Goal: Task Accomplishment & Management: Use online tool/utility

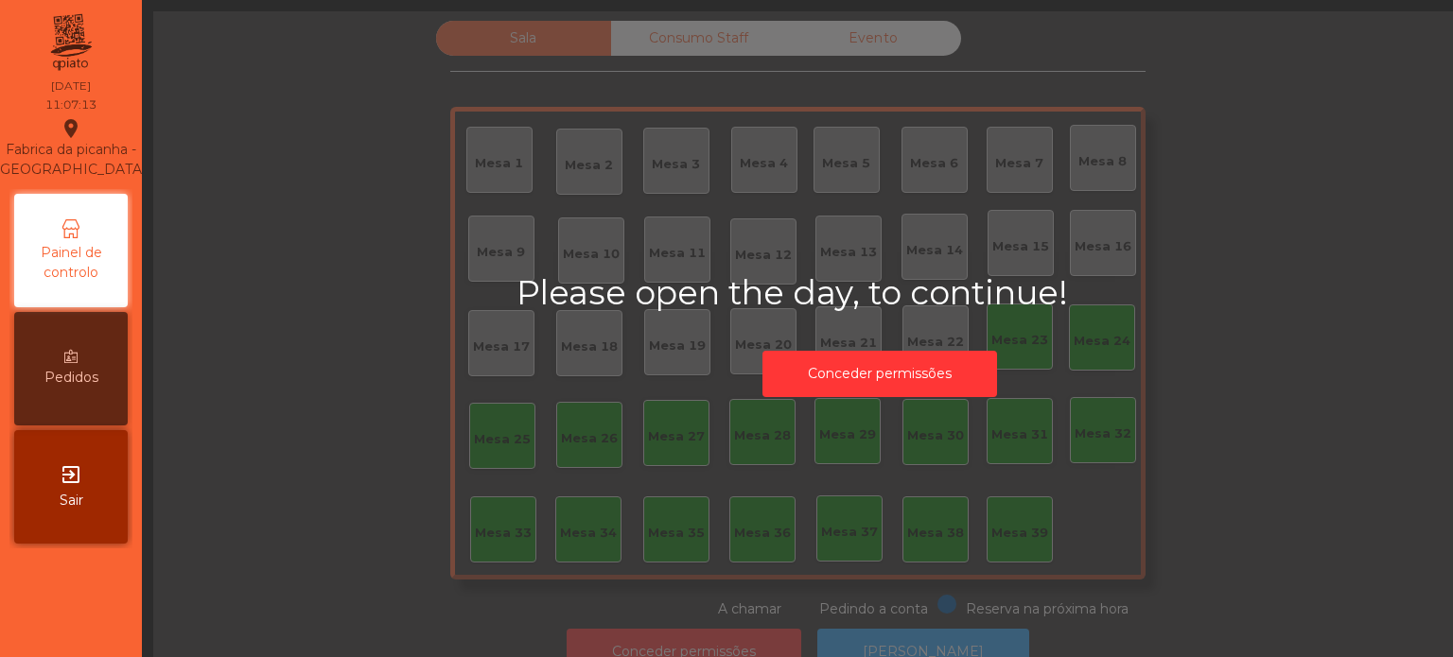
click at [903, 400] on div "Conceder permissões" at bounding box center [879, 373] width 363 height 65
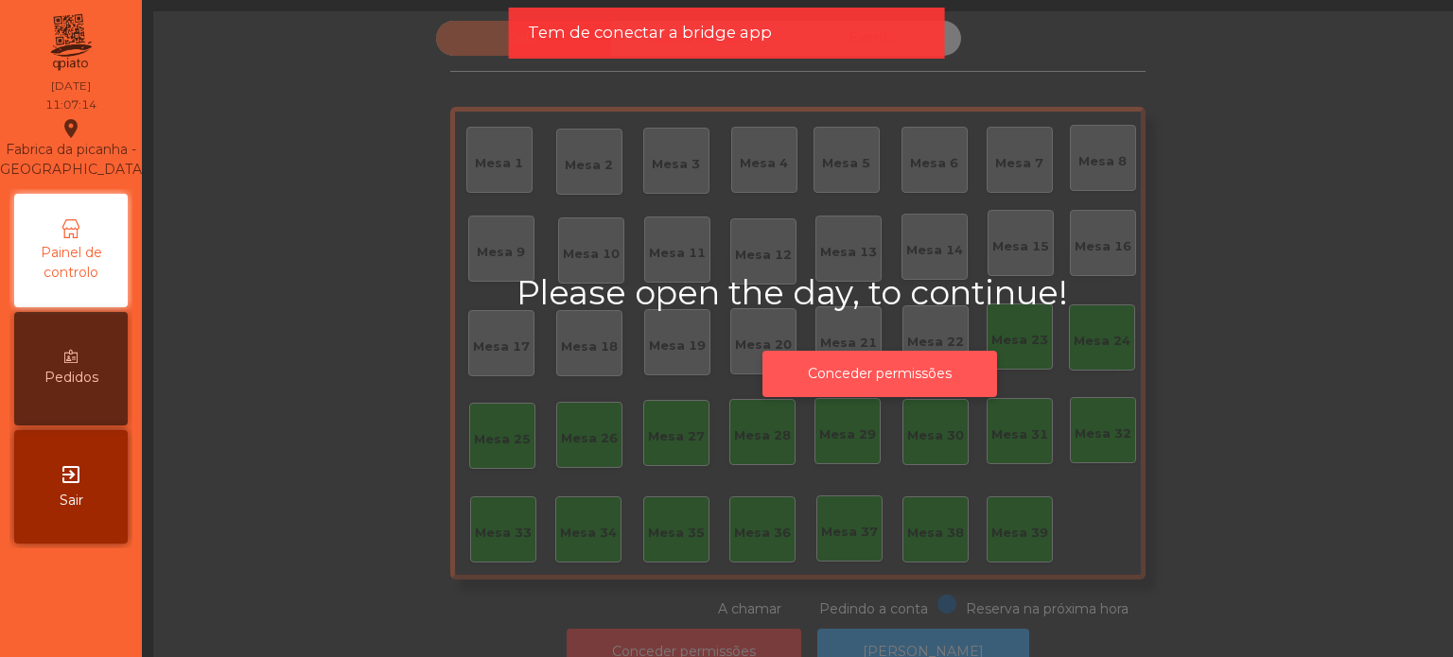
click at [893, 386] on button "Conceder permissões" at bounding box center [879, 374] width 235 height 46
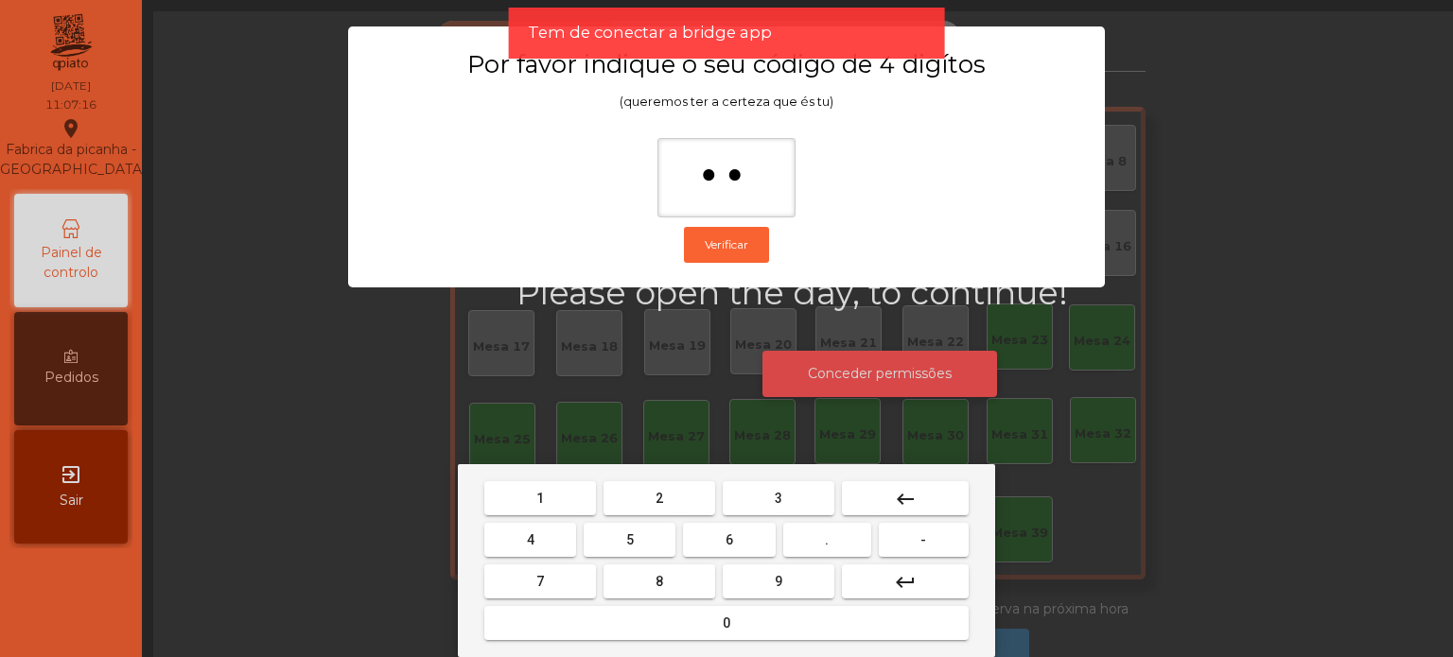
type input "***"
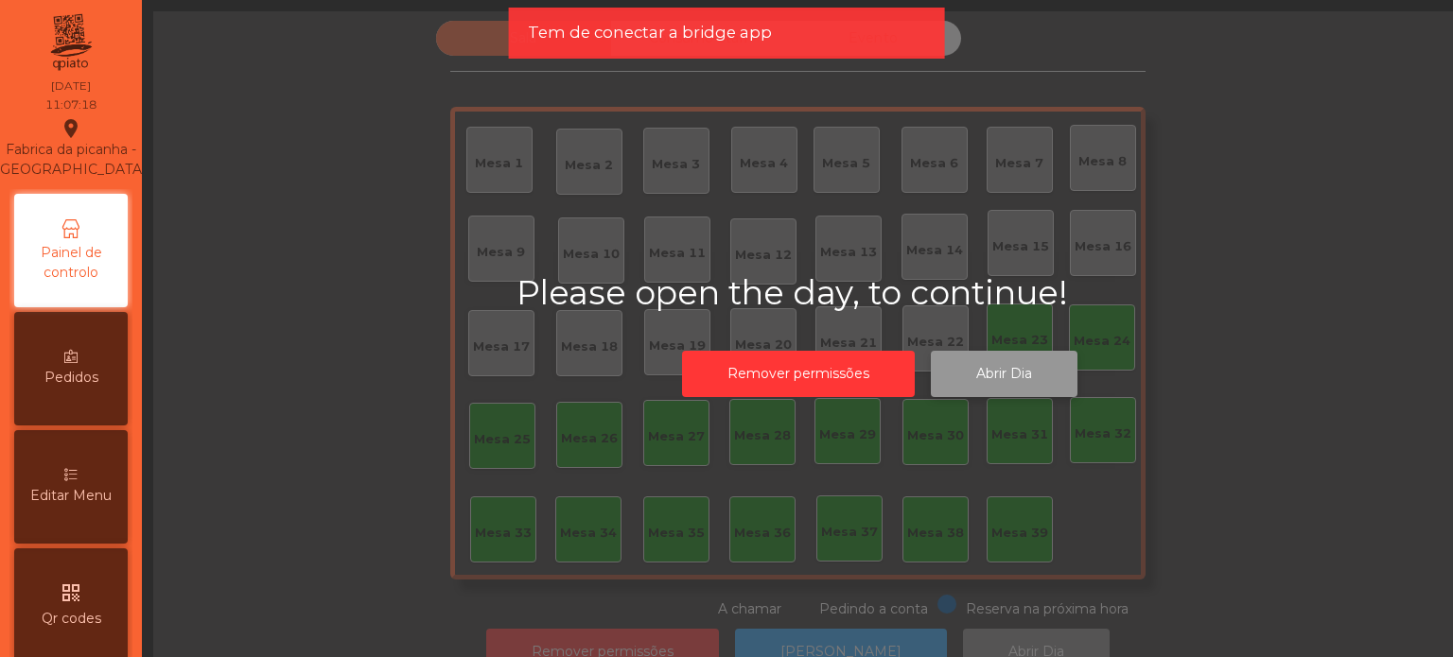
click at [953, 385] on button "Abrir Dia" at bounding box center [1004, 374] width 147 height 46
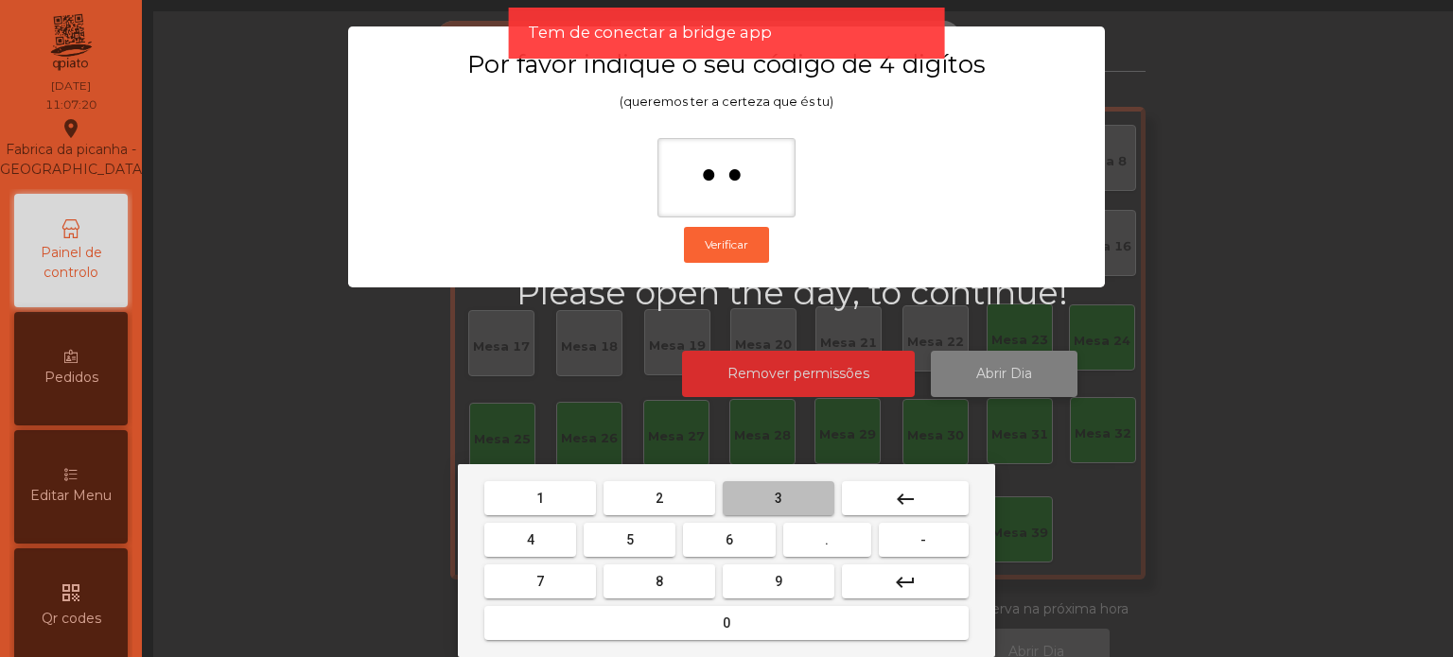
type input "***"
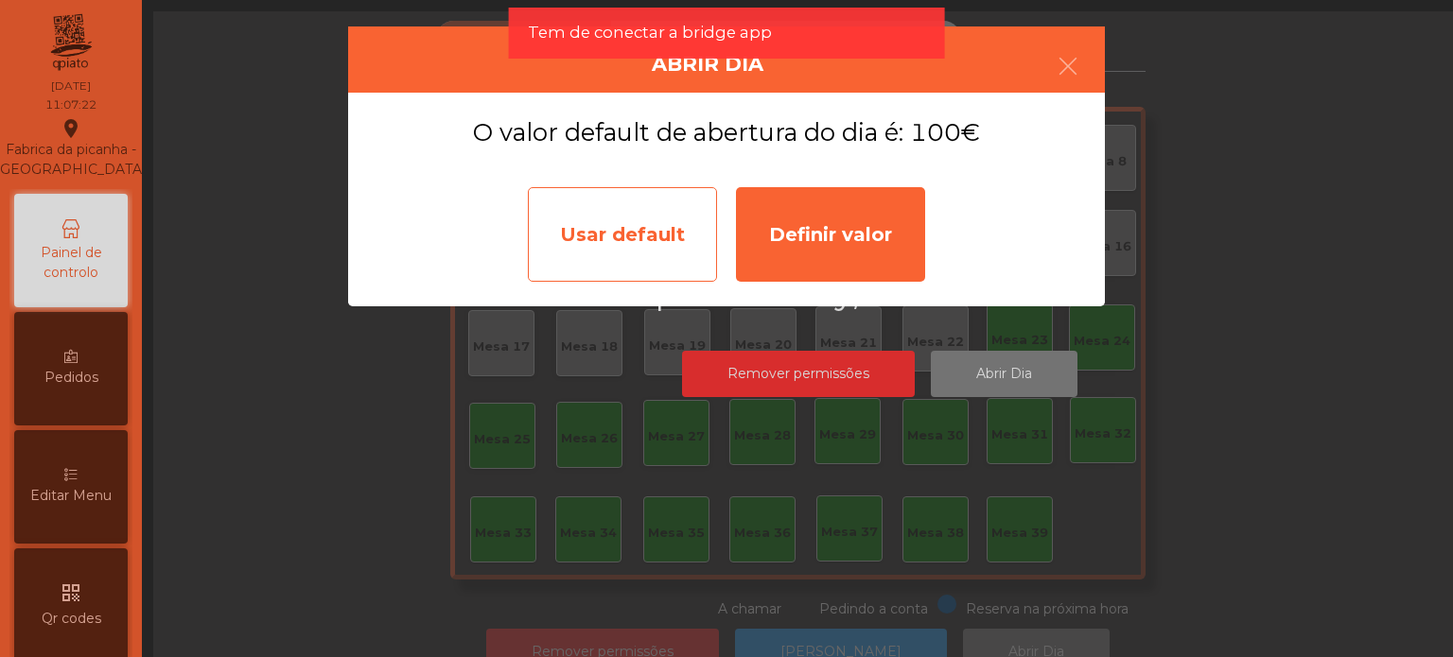
click at [680, 256] on div "Usar default" at bounding box center [622, 234] width 189 height 95
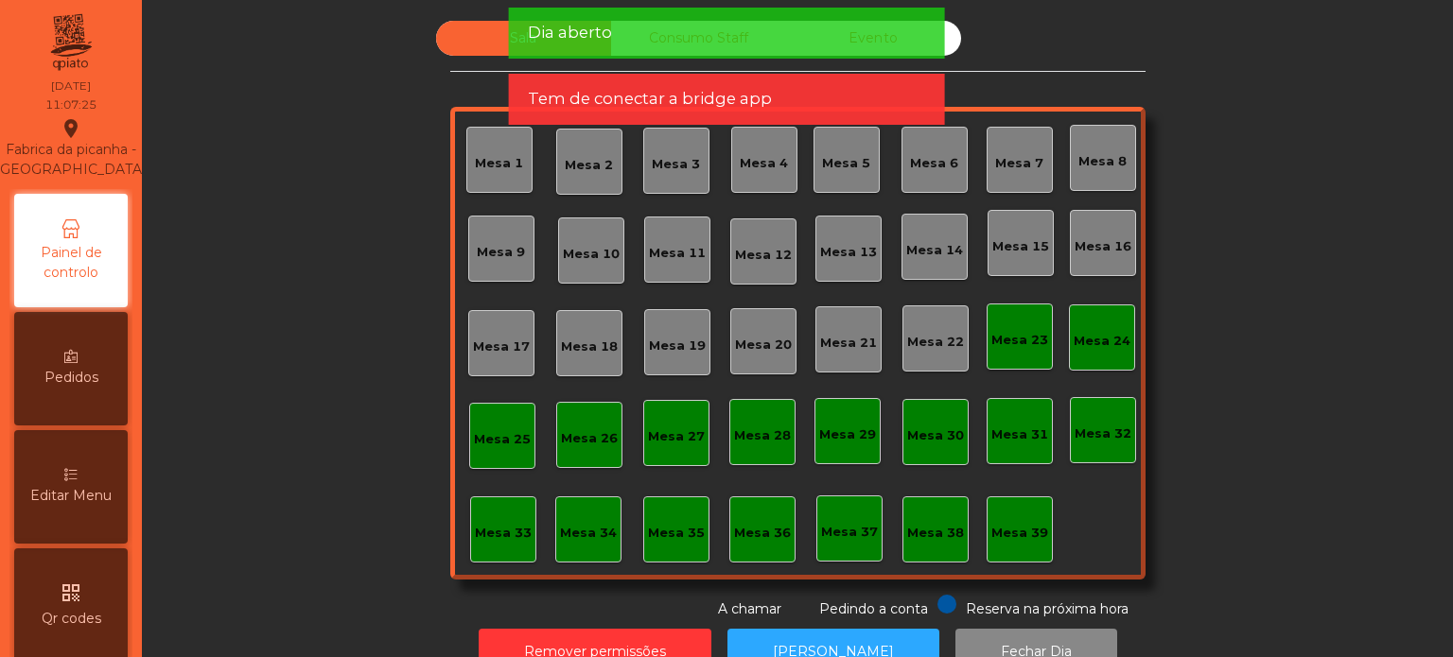
click at [621, 36] on div "Dia aberto" at bounding box center [727, 33] width 398 height 24
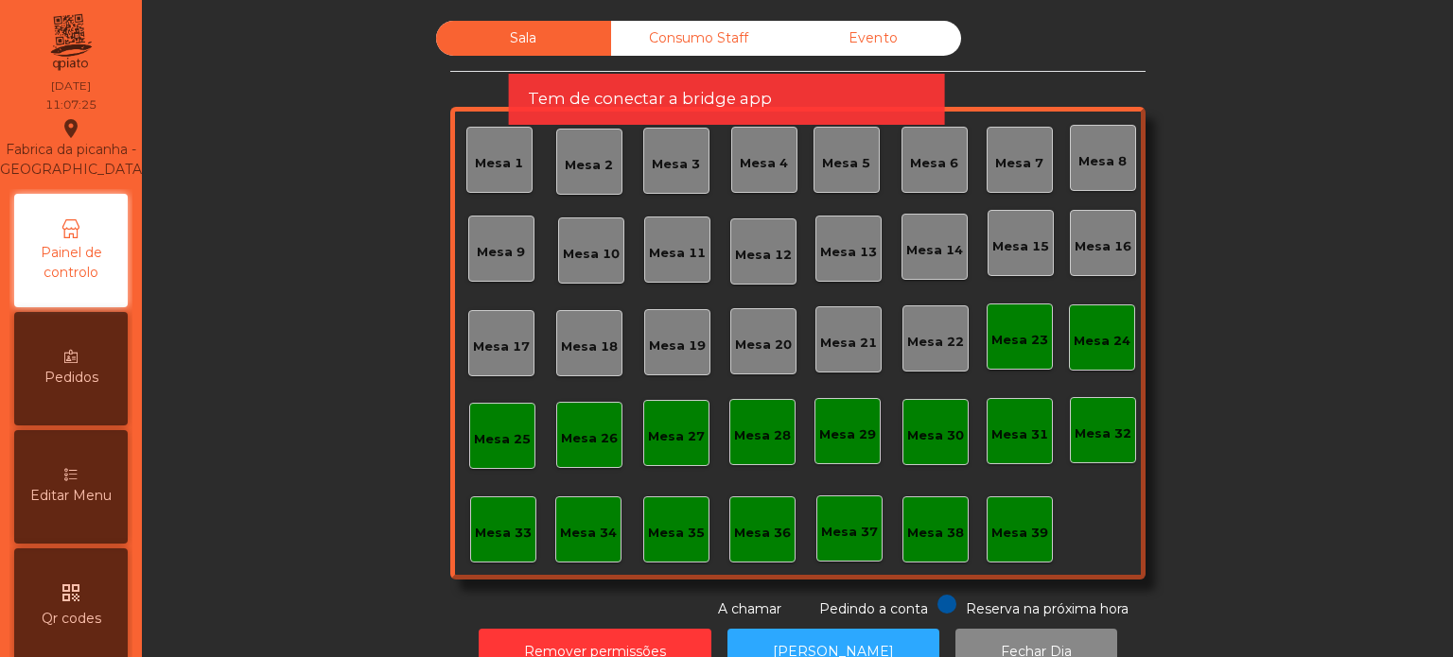
click at [621, 36] on div "Dia aberto" at bounding box center [727, 33] width 398 height 24
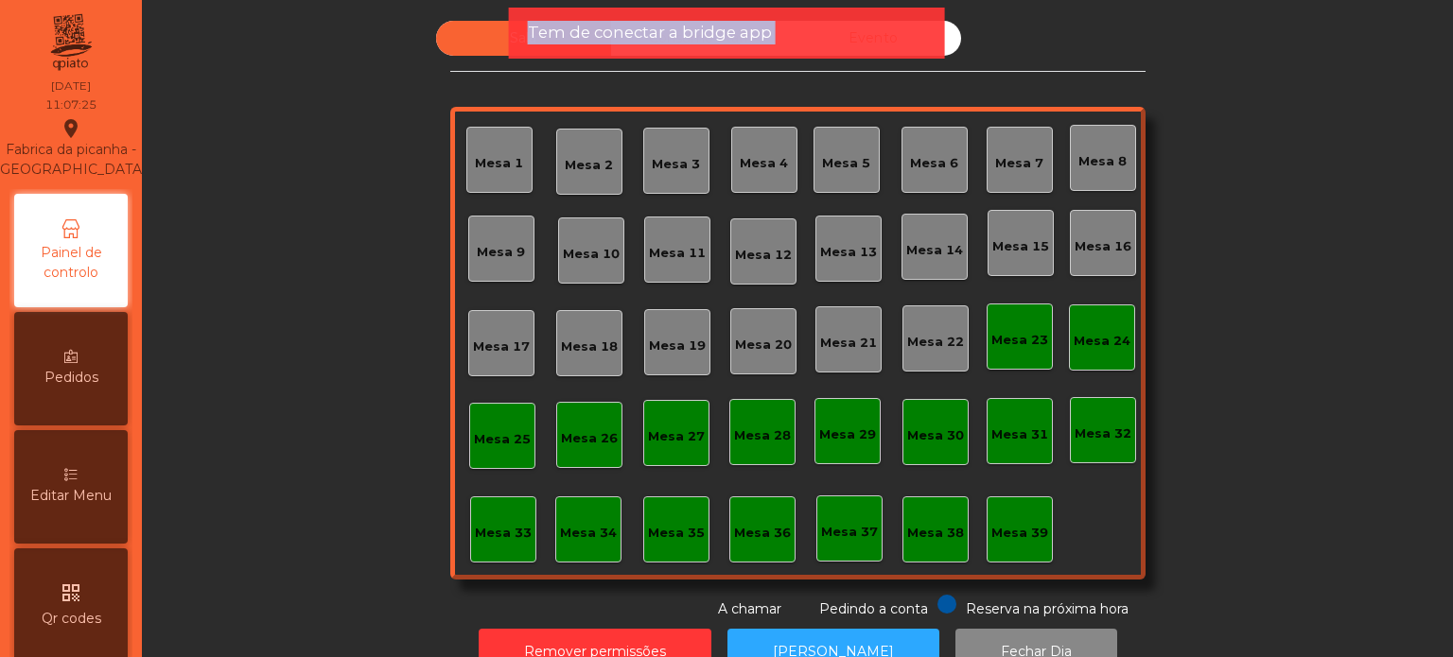
click at [621, 36] on span "Tem de conectar a bridge app" at bounding box center [650, 33] width 244 height 24
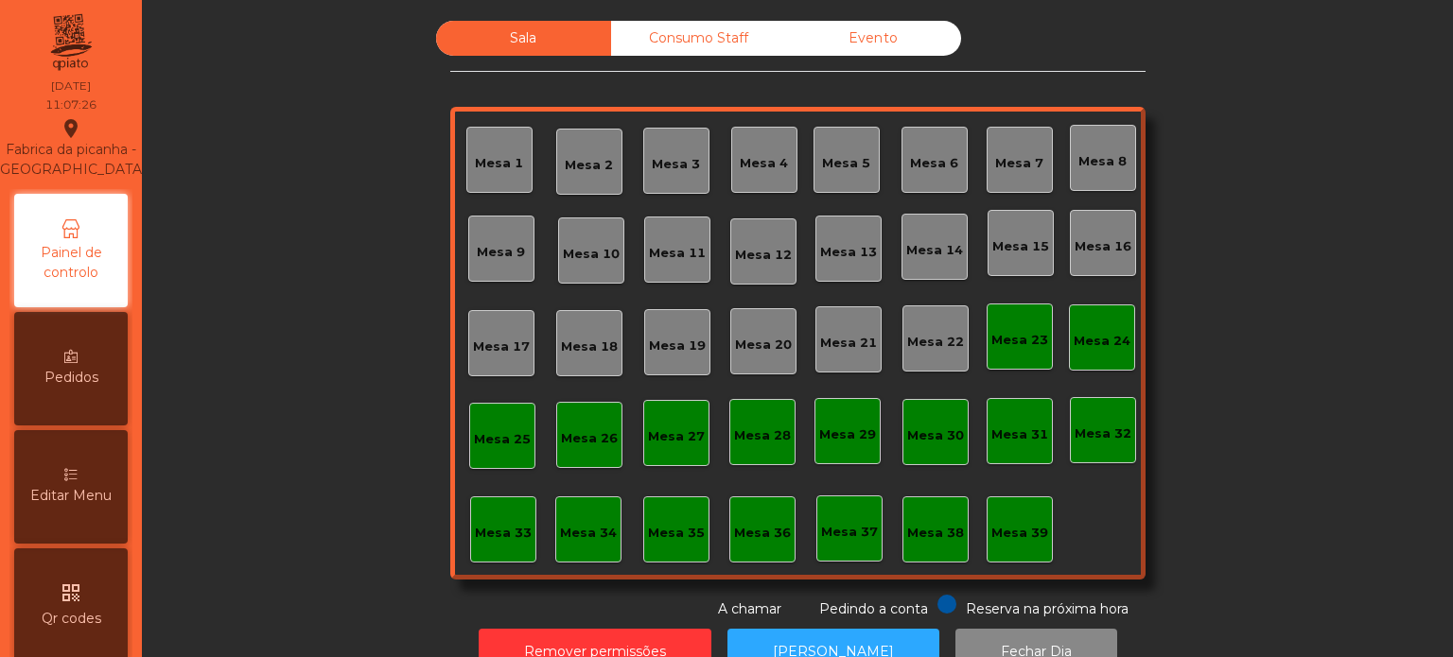
click at [621, 36] on div "Consumo Staff" at bounding box center [698, 38] width 175 height 35
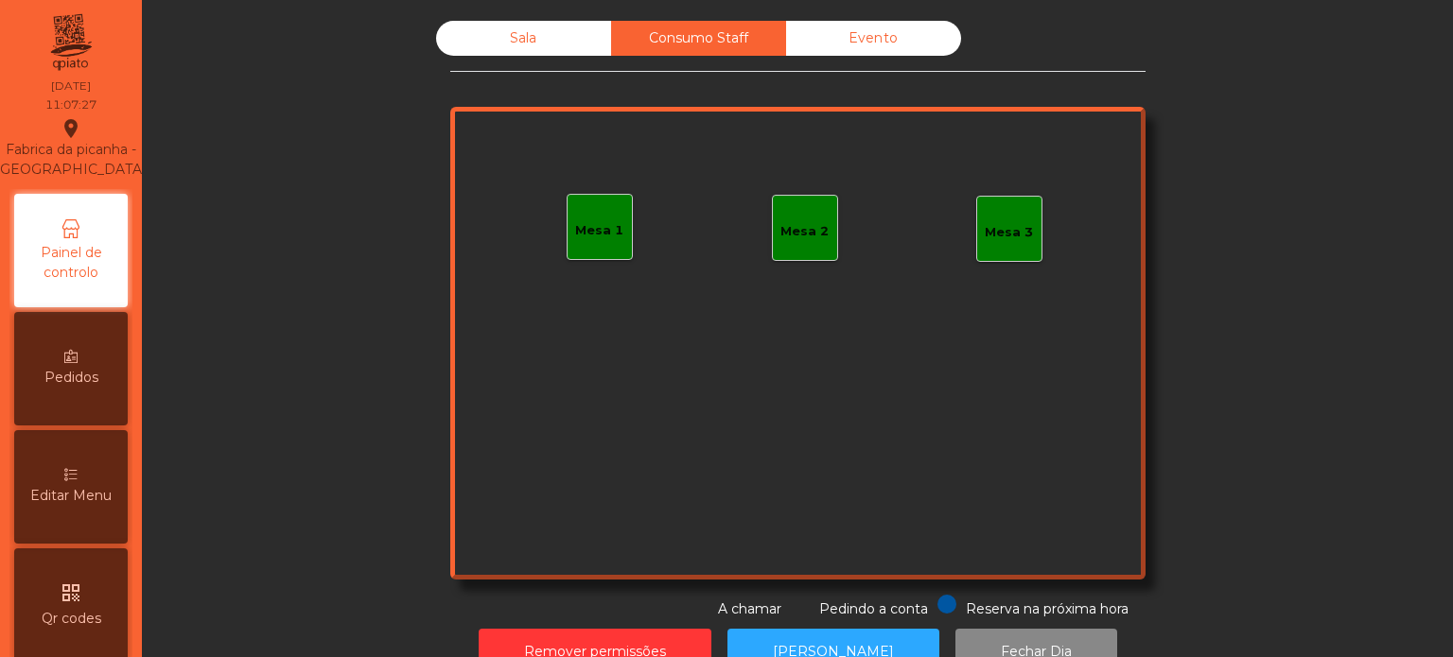
click at [565, 39] on div "Sala" at bounding box center [523, 38] width 175 height 35
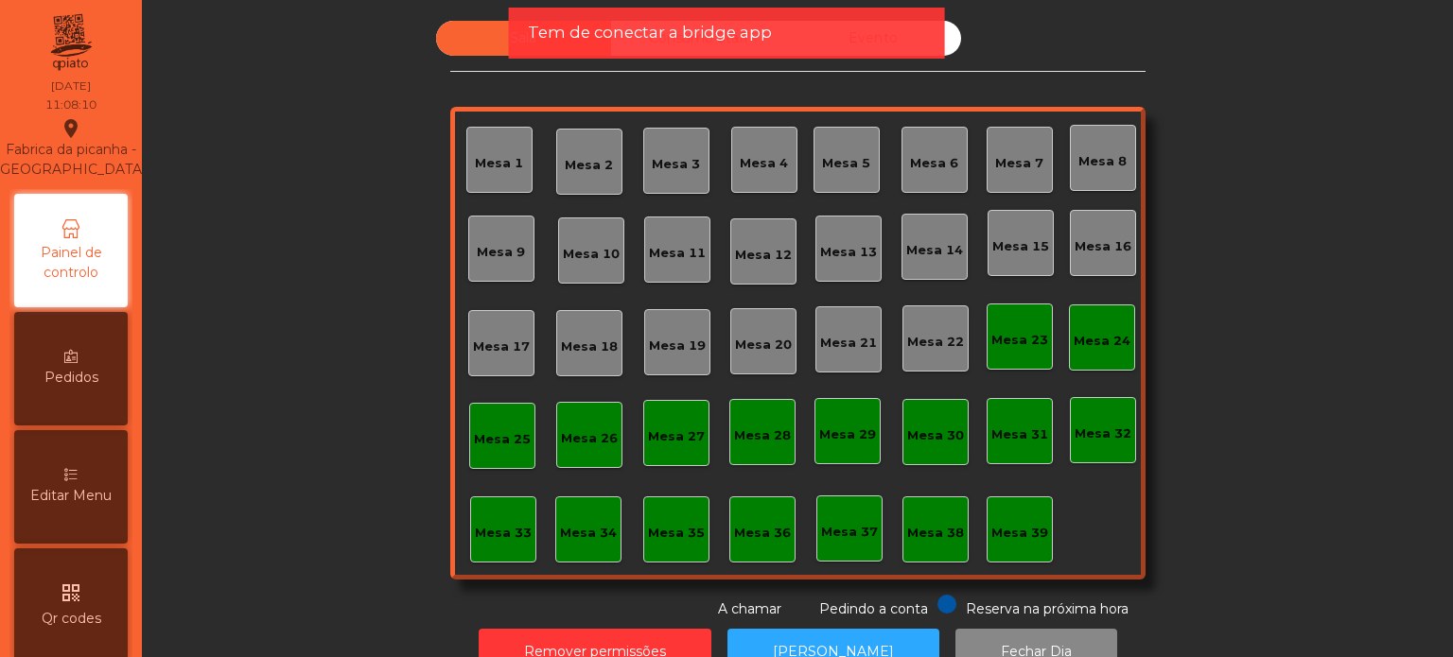
click at [539, 31] on span "Tem de conectar a bridge app" at bounding box center [650, 33] width 244 height 24
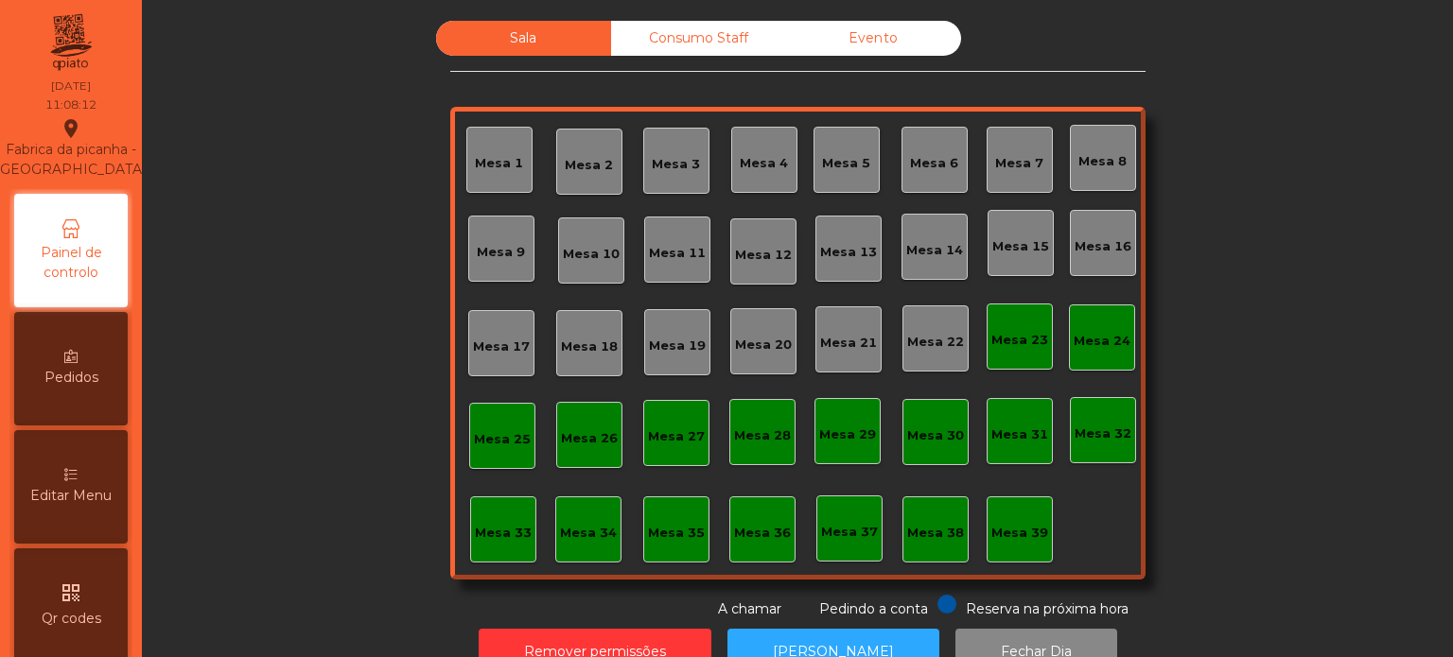
scroll to position [52, 0]
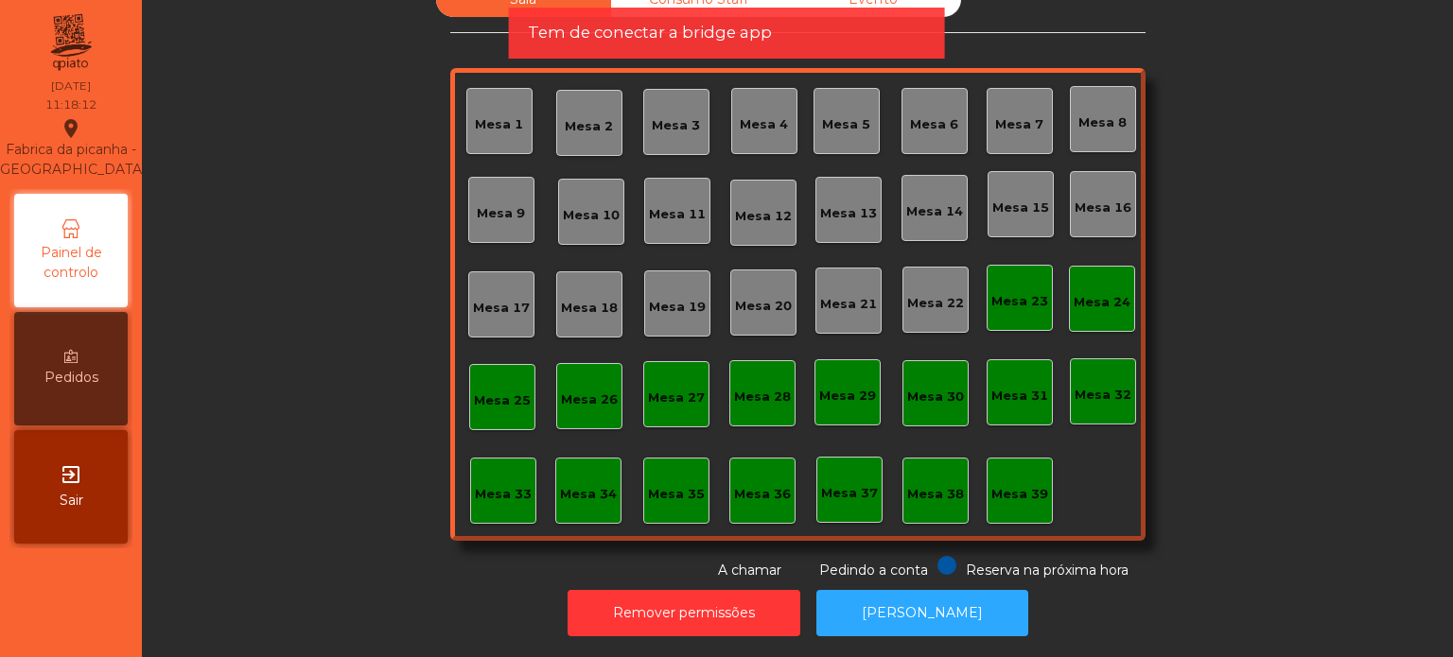
click at [743, 360] on div "Mesa 28" at bounding box center [762, 393] width 66 height 66
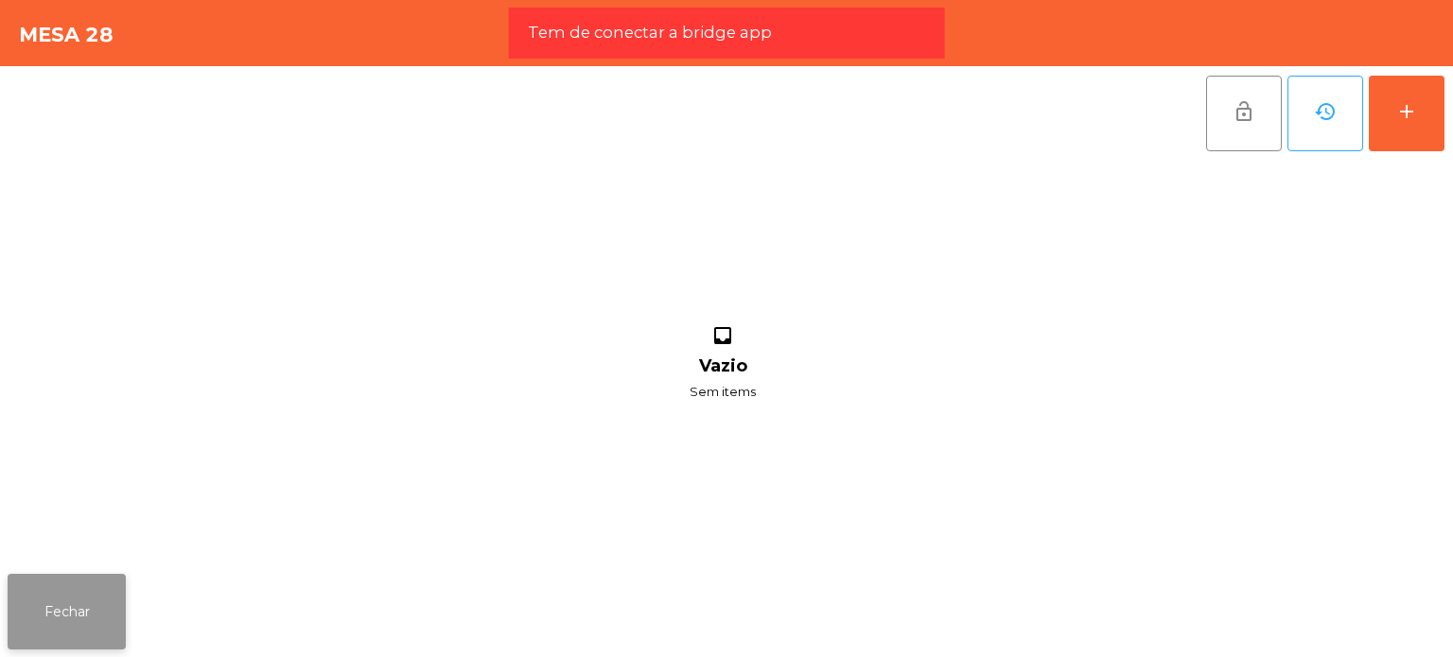
drag, startPoint x: 743, startPoint y: 352, endPoint x: 79, endPoint y: 586, distance: 704.8
click at [79, 586] on button "Fechar" at bounding box center [67, 612] width 118 height 76
